Goal: Task Accomplishment & Management: Use online tool/utility

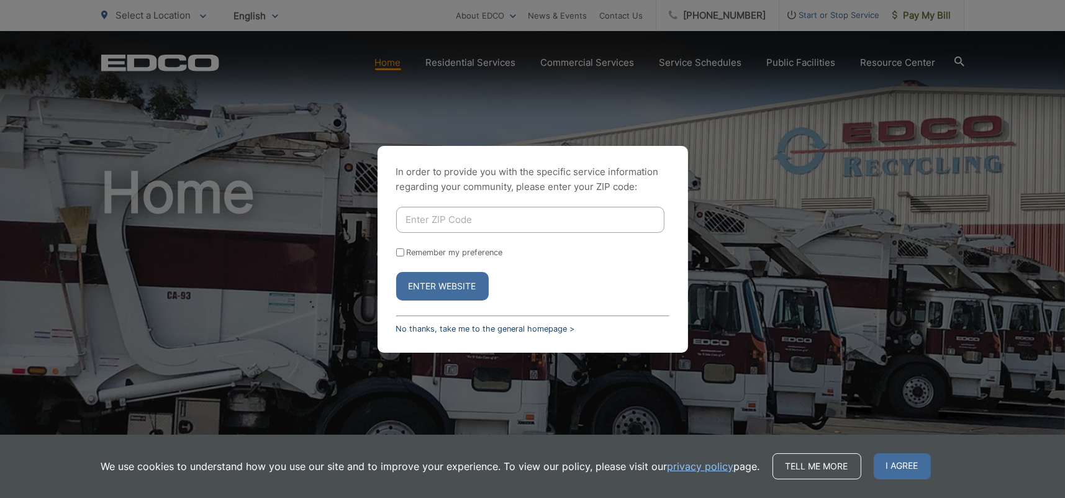
click at [449, 325] on link "No thanks, take me to the general homepage >" at bounding box center [485, 328] width 179 height 9
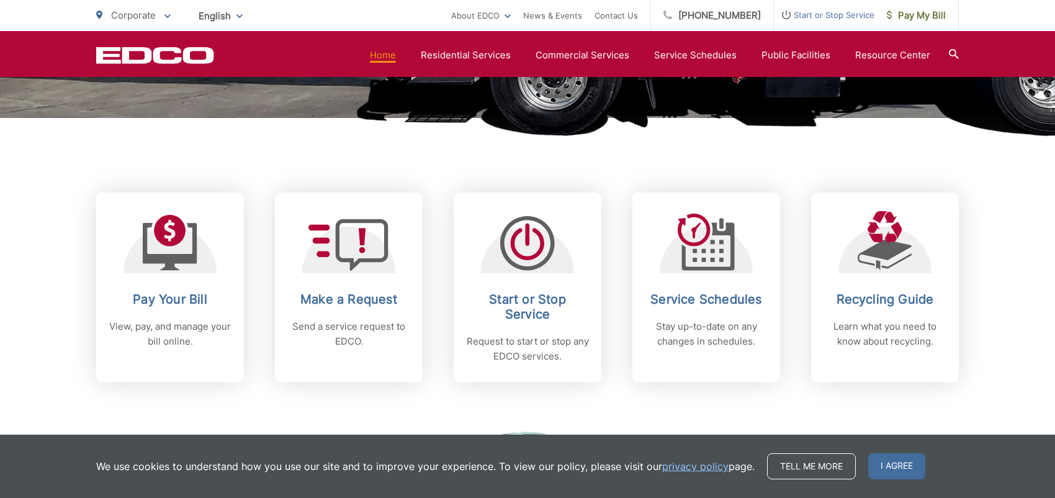
scroll to position [435, 0]
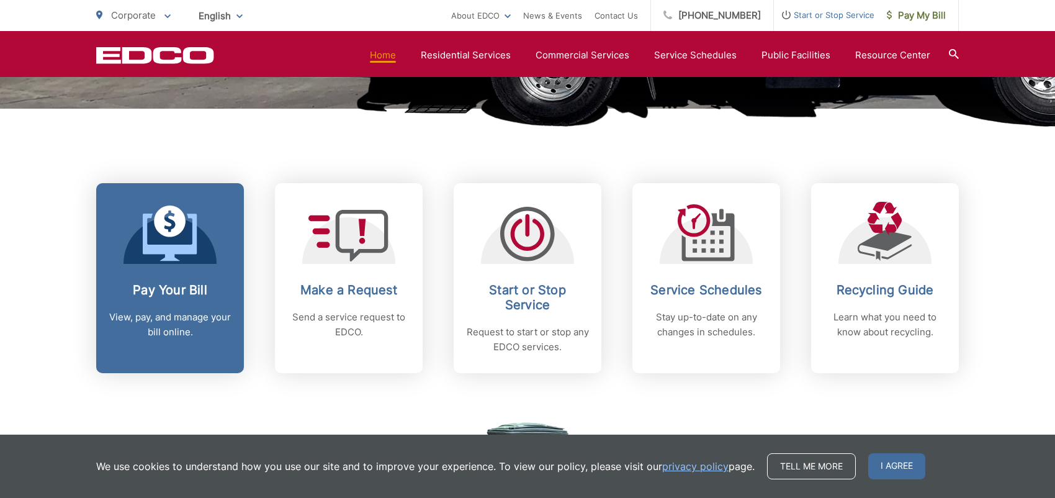
click at [181, 282] on h2 "Pay Your Bill" at bounding box center [170, 289] width 123 height 15
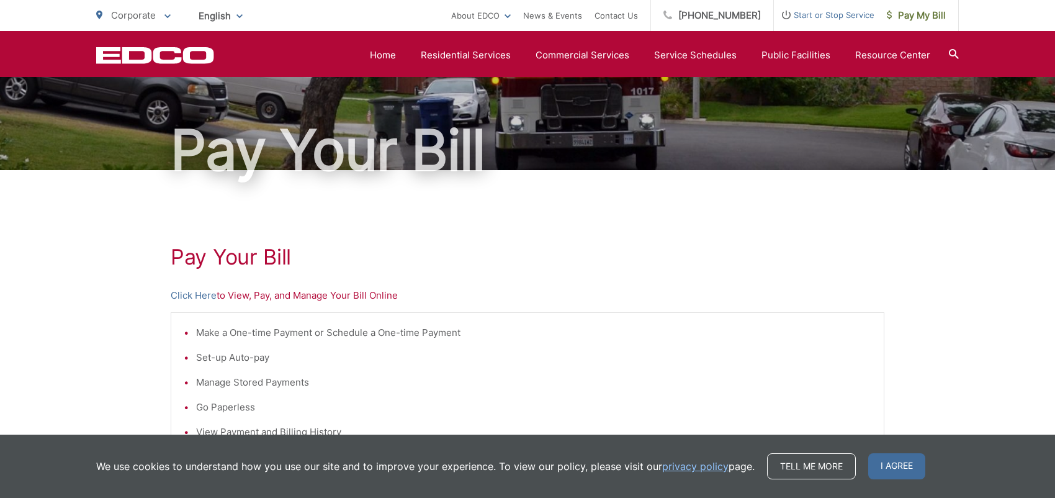
scroll to position [62, 0]
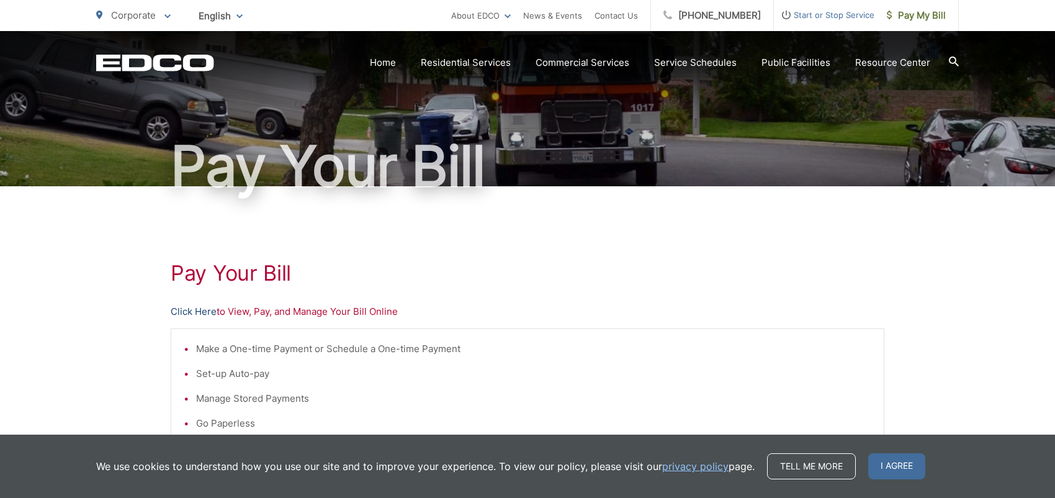
click at [194, 305] on link "Click Here" at bounding box center [194, 311] width 46 height 15
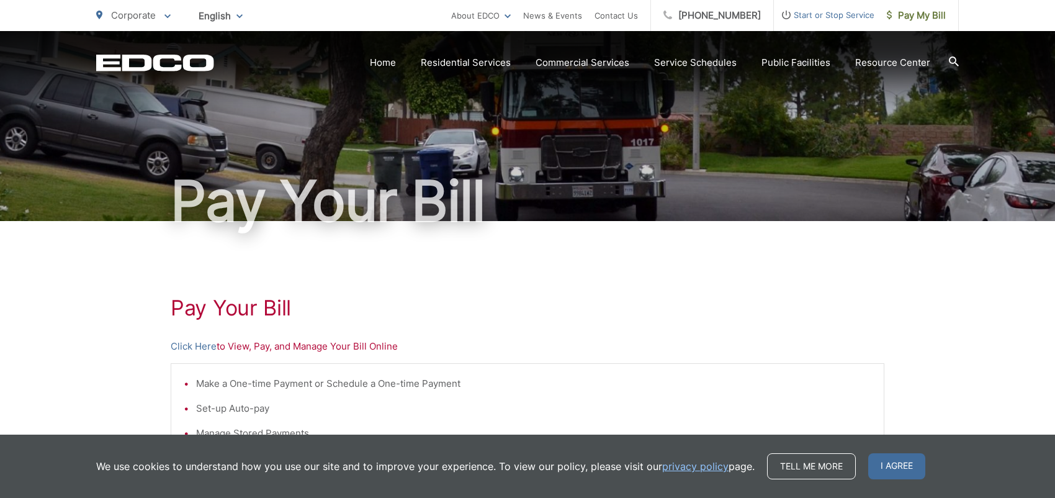
scroll to position [0, 0]
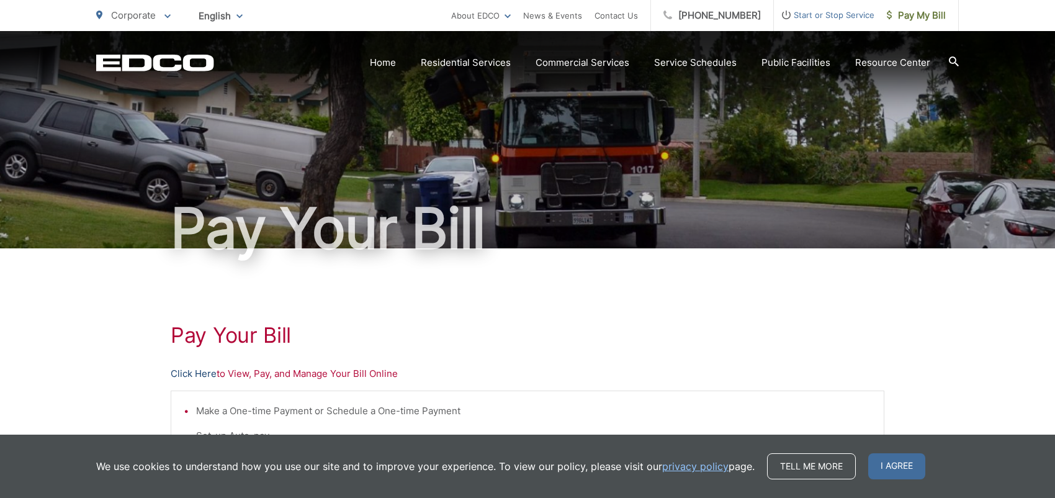
click at [179, 374] on link "Click Here" at bounding box center [194, 373] width 46 height 15
